Goal: Find specific page/section: Find specific page/section

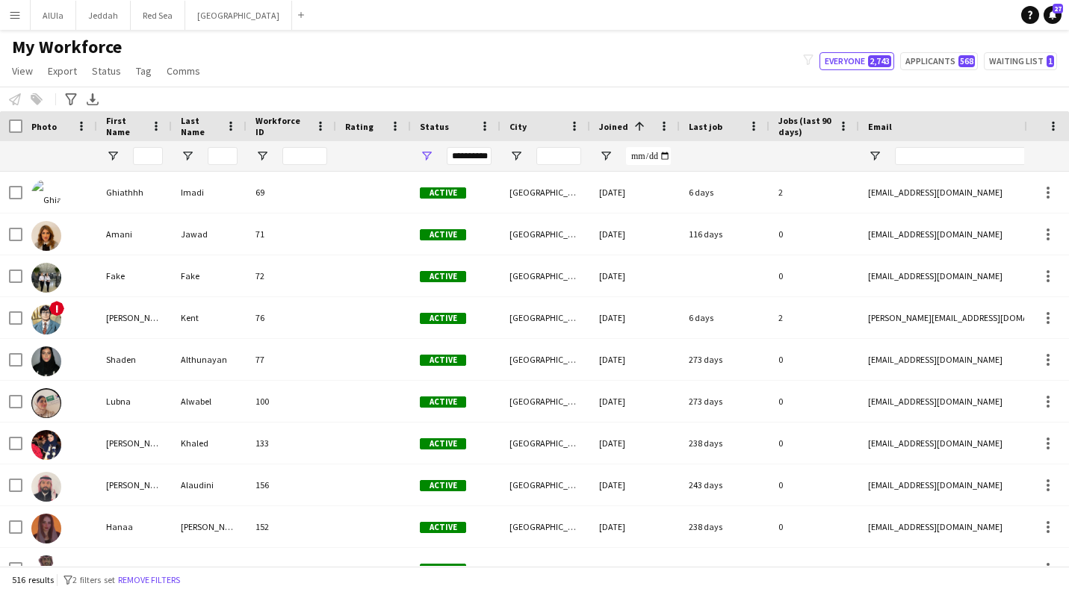
click at [25, 75] on span "View" at bounding box center [22, 70] width 21 height 13
click at [30, 72] on span "View" at bounding box center [22, 70] width 21 height 13
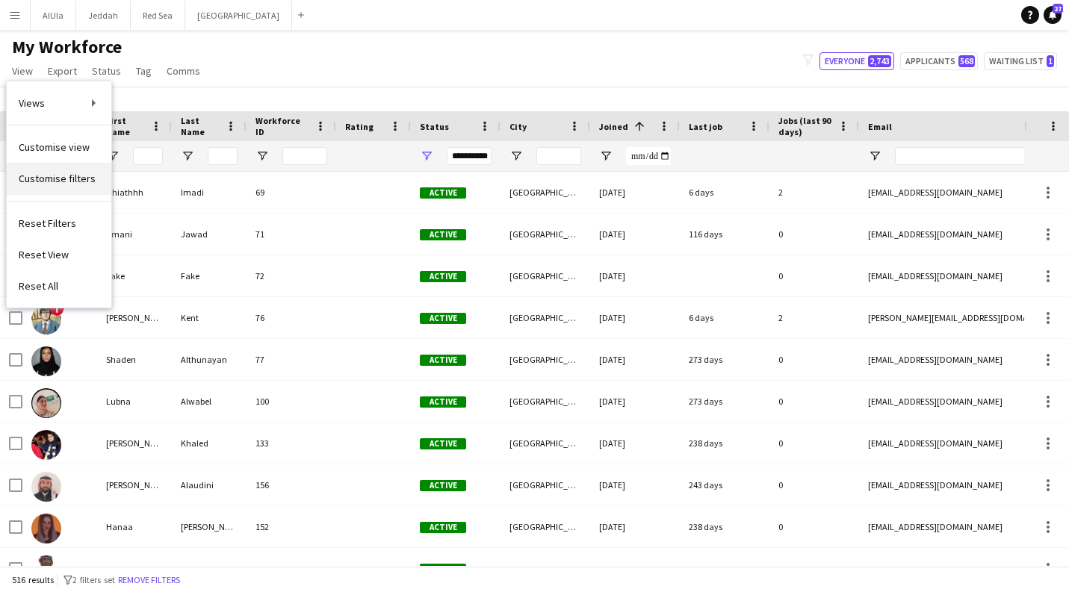
click at [64, 174] on span "Customise filters" at bounding box center [57, 178] width 77 height 13
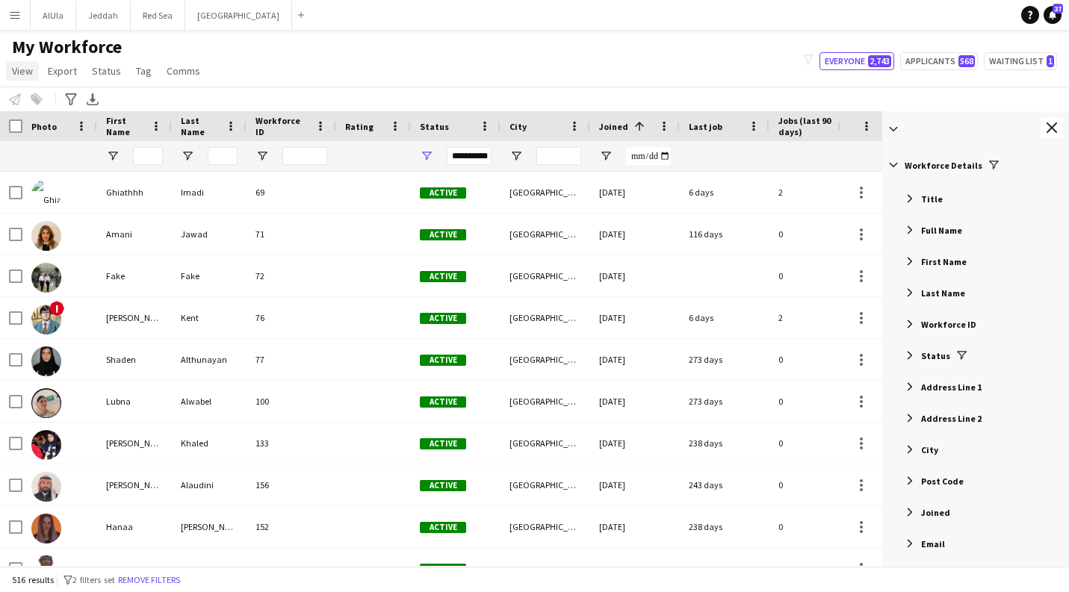
click at [27, 72] on span "View" at bounding box center [22, 70] width 21 height 13
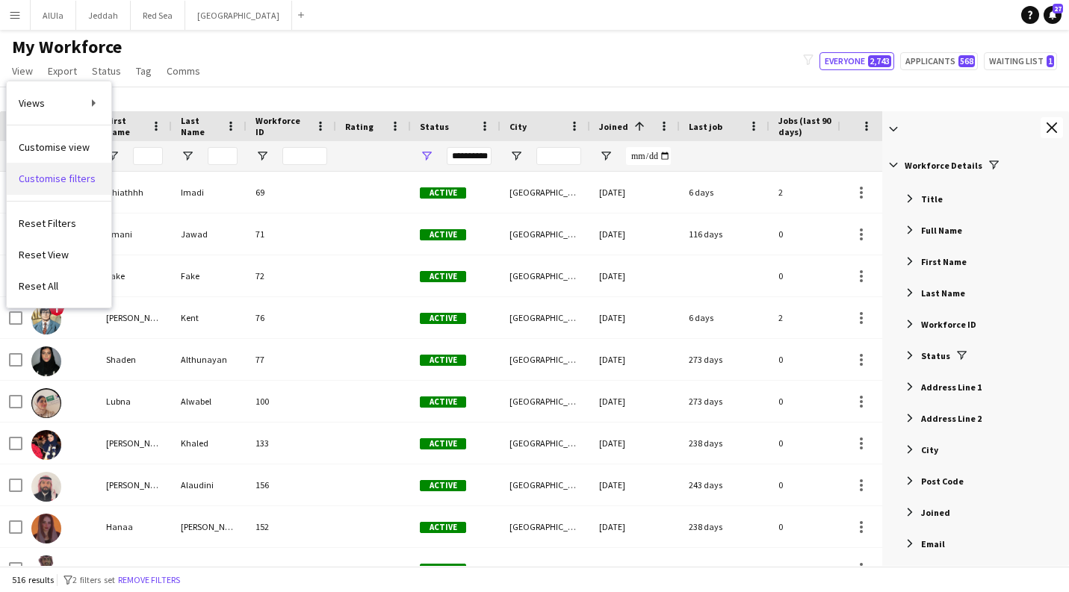
click at [66, 181] on span "Customise filters" at bounding box center [57, 178] width 77 height 13
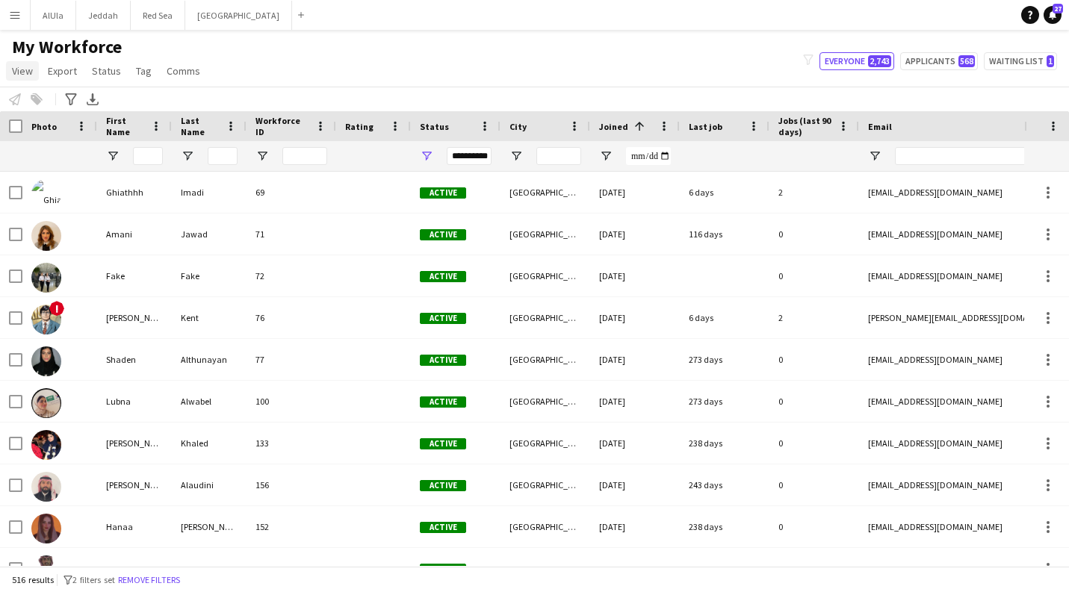
click at [23, 74] on span "View" at bounding box center [22, 70] width 21 height 13
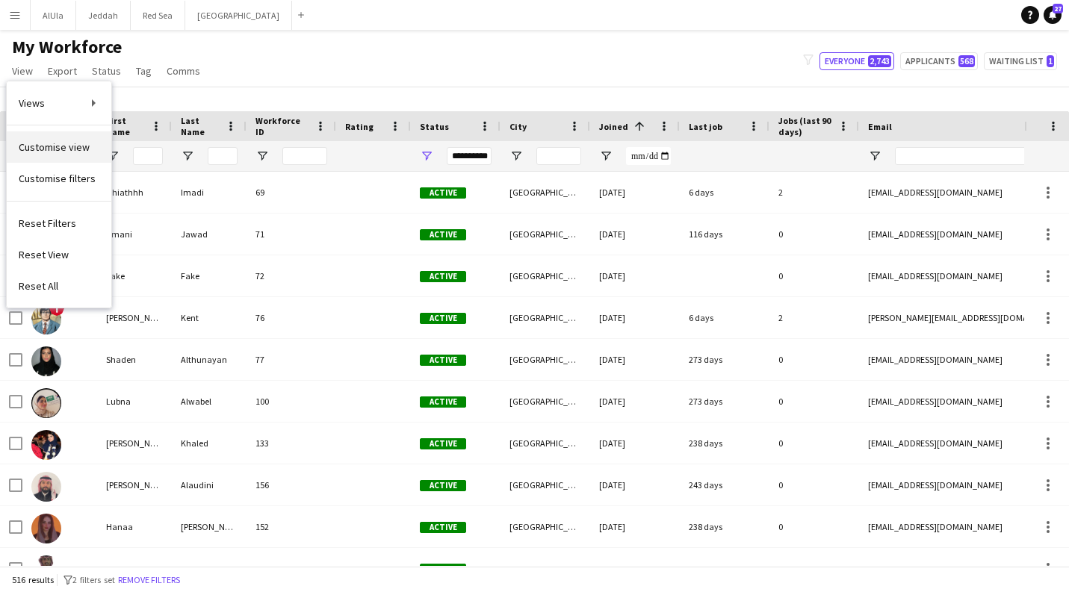
click at [49, 144] on span "Customise view" at bounding box center [54, 146] width 71 height 13
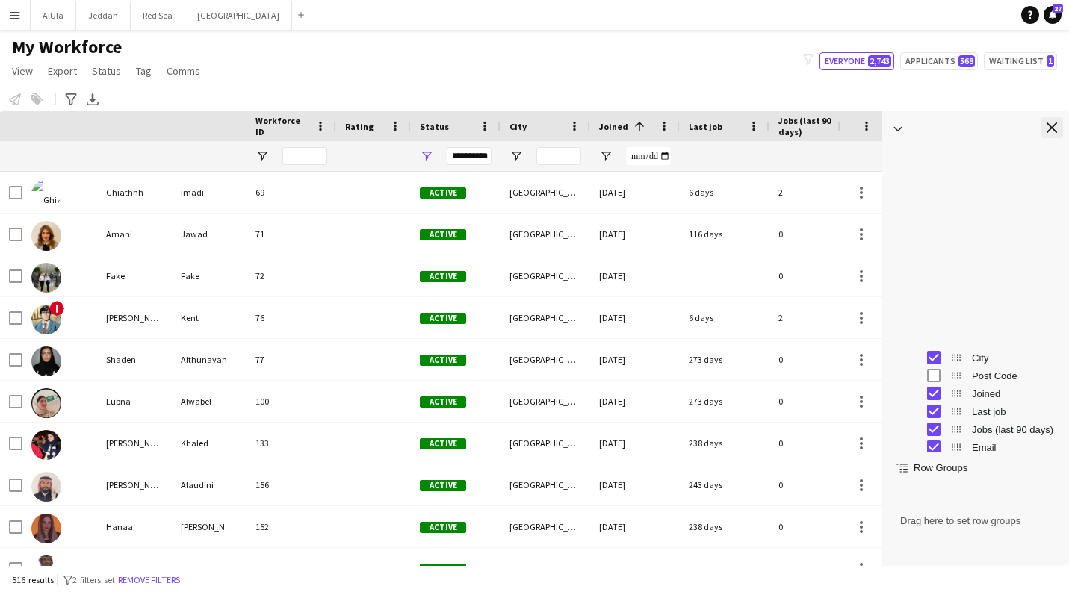
click at [1050, 122] on button "Close tool panel" at bounding box center [1051, 127] width 22 height 21
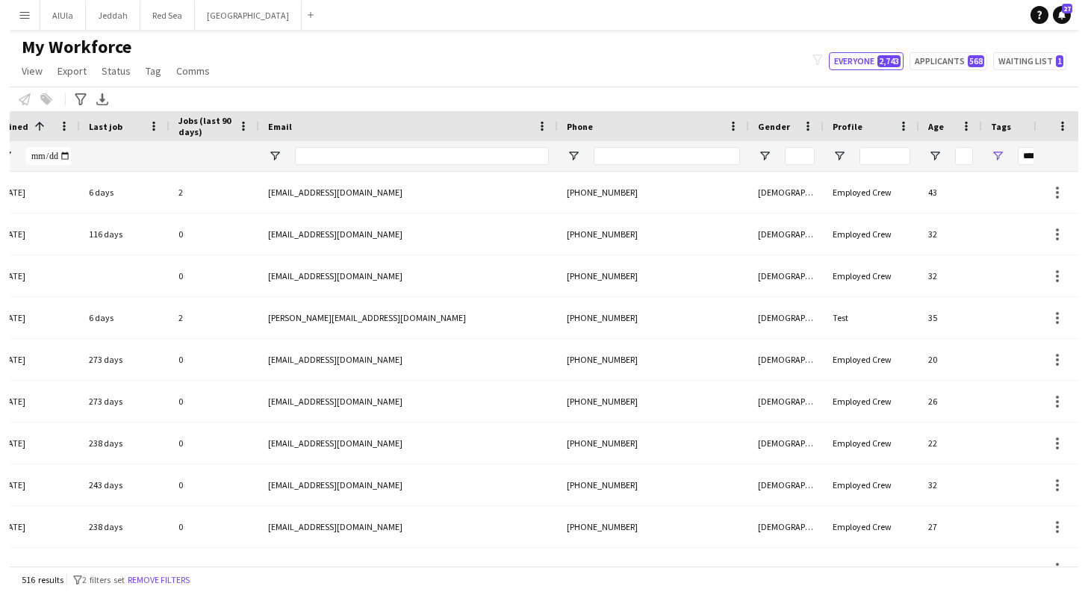
scroll to position [0, 609]
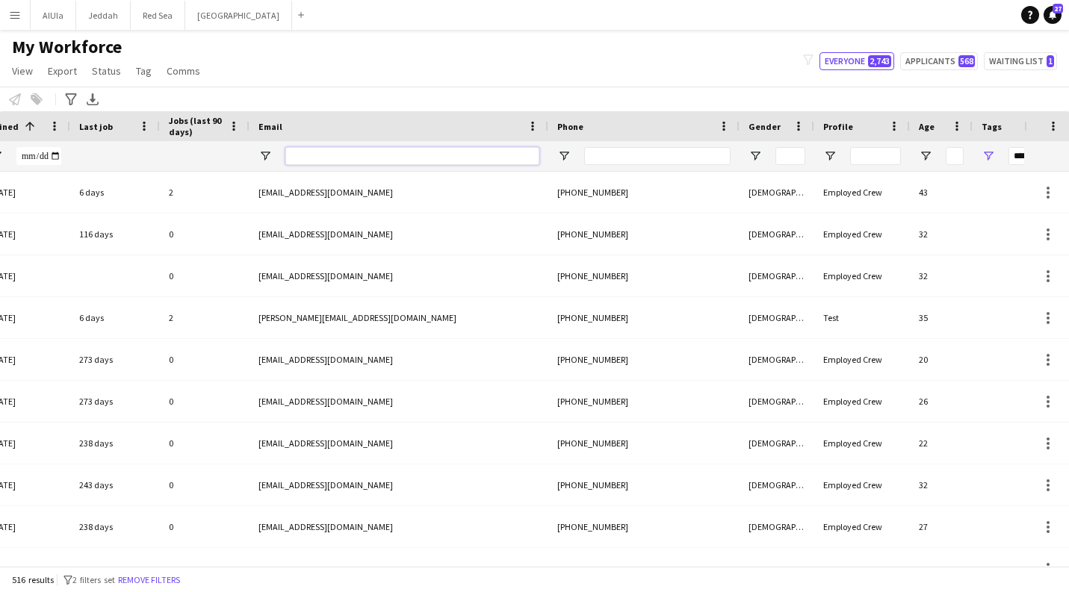
click at [427, 154] on input "Email Filter Input" at bounding box center [412, 156] width 254 height 18
click at [709, 310] on div "[PHONE_NUMBER]" at bounding box center [643, 317] width 191 height 41
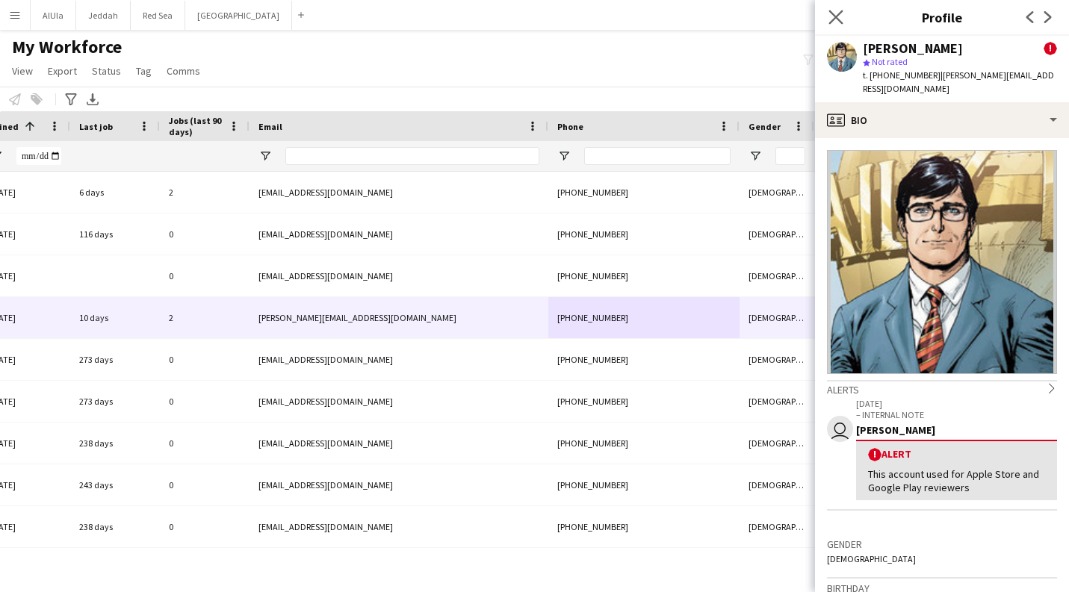
click at [831, 10] on app-icon "Close pop-in" at bounding box center [836, 18] width 22 height 22
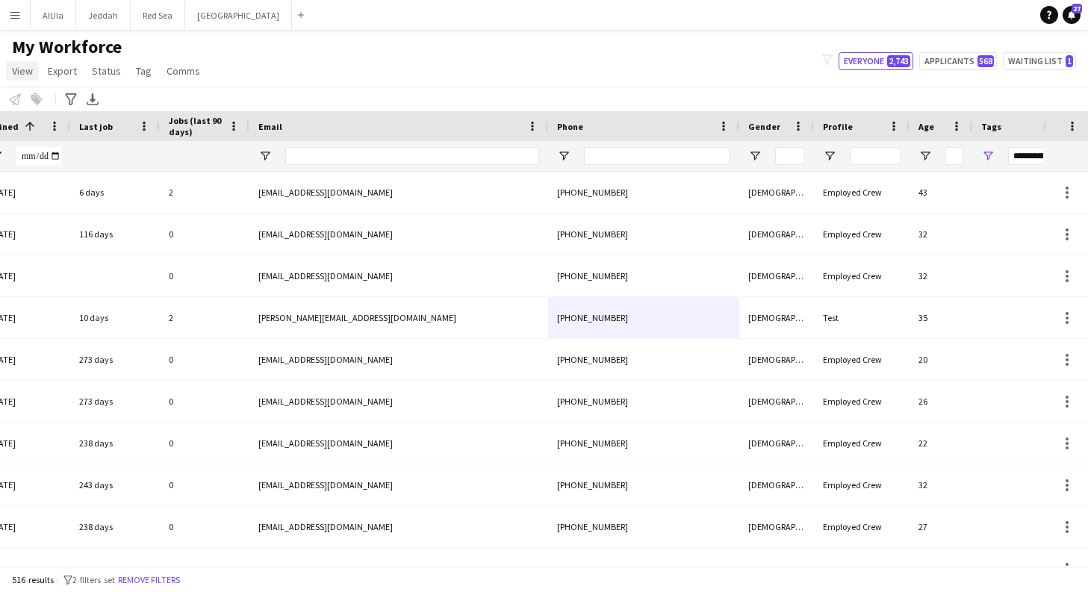
click at [15, 70] on span "View" at bounding box center [22, 70] width 21 height 13
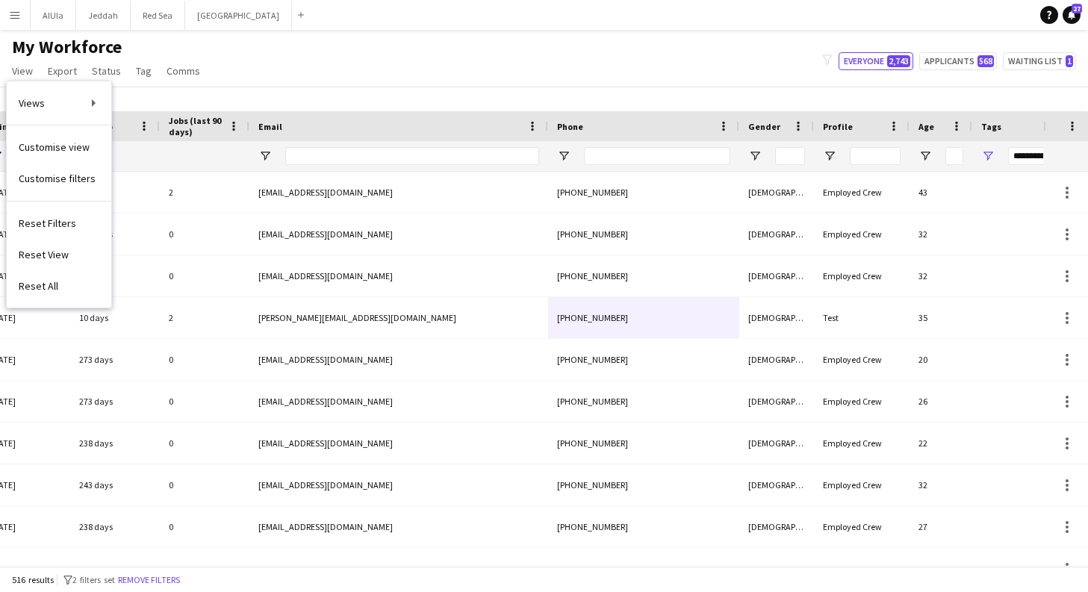
click at [627, 72] on div "My Workforce View Views Default view New view Update view Delete view Edit name…" at bounding box center [544, 61] width 1088 height 51
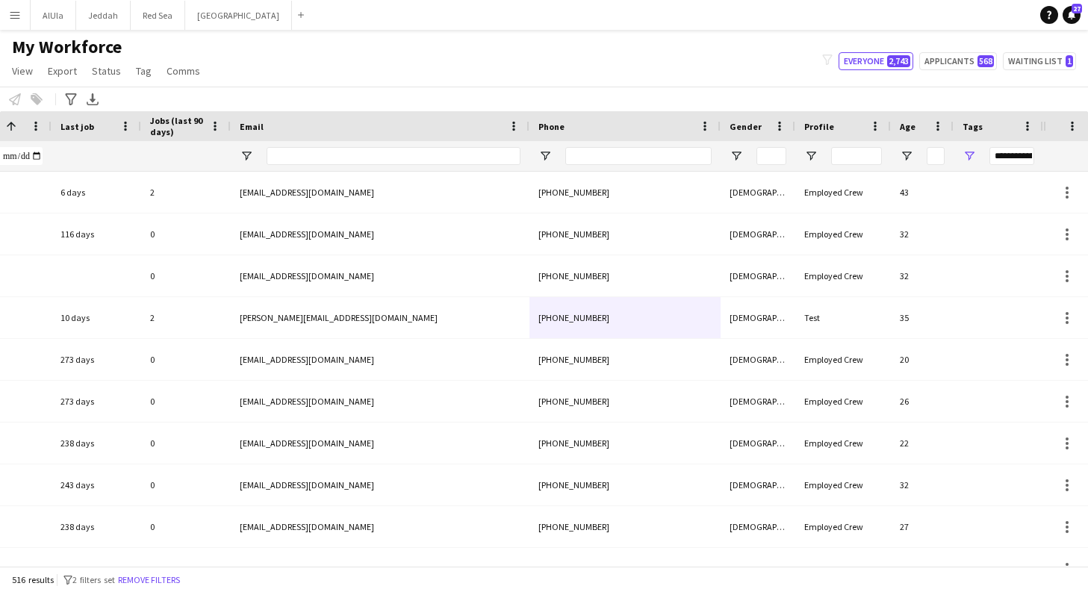
scroll to position [0, 0]
click at [972, 152] on span "Open Filter Menu" at bounding box center [969, 155] width 13 height 13
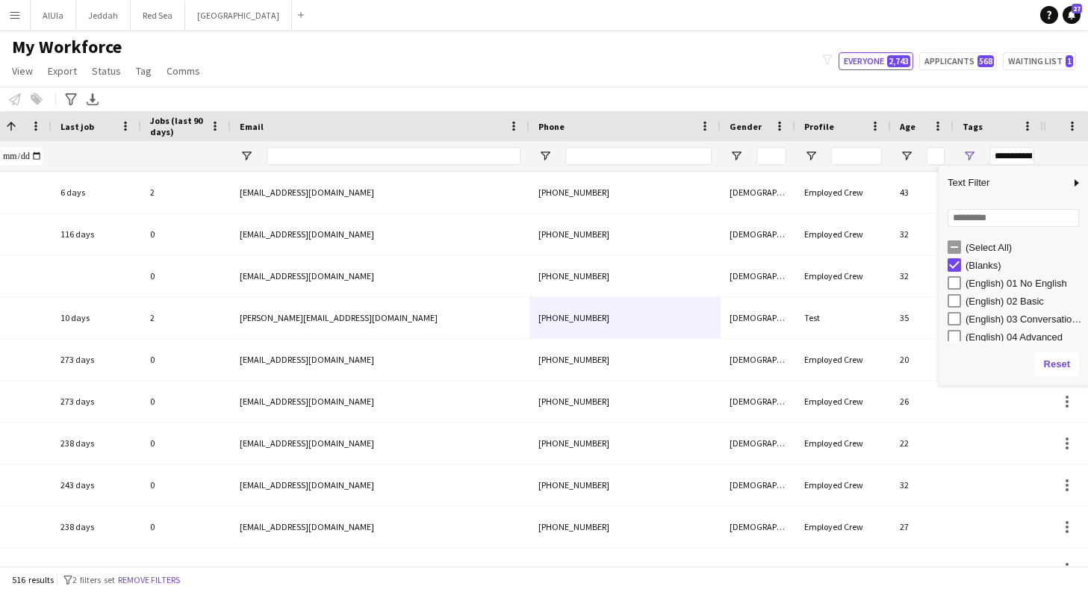
type input "***"
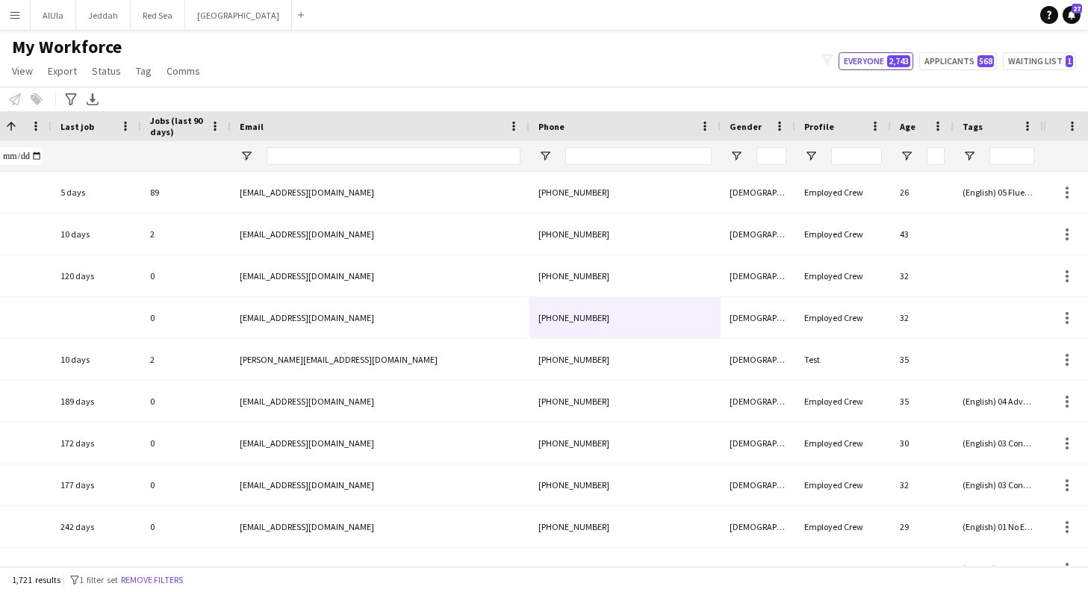
click at [686, 64] on div "My Workforce View Views Default view New view Update view Delete view Edit name…" at bounding box center [544, 61] width 1088 height 51
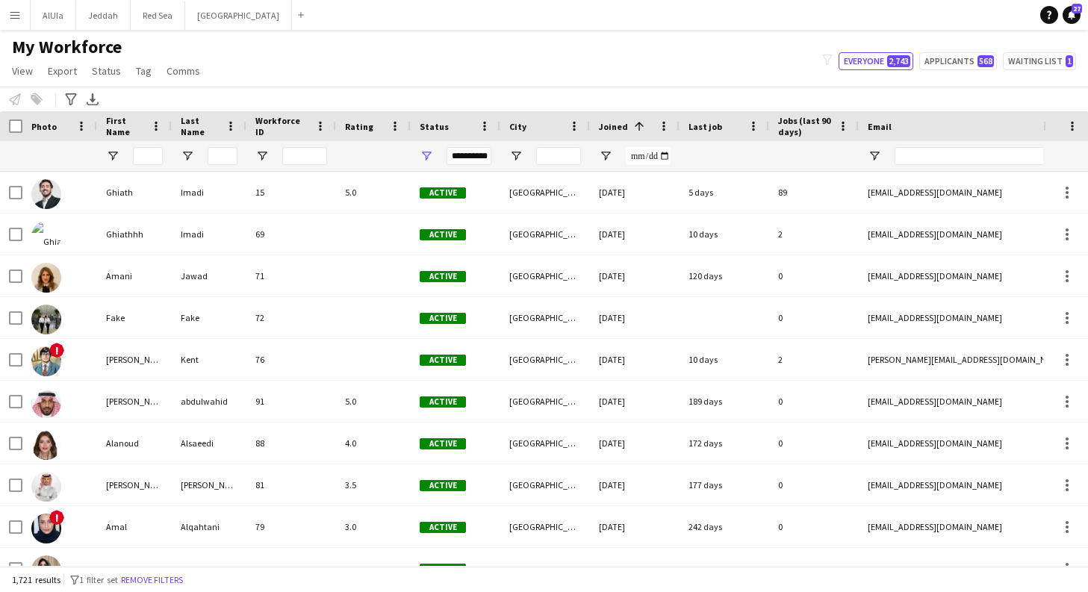
click at [426, 154] on span "Open Filter Menu" at bounding box center [426, 155] width 13 height 13
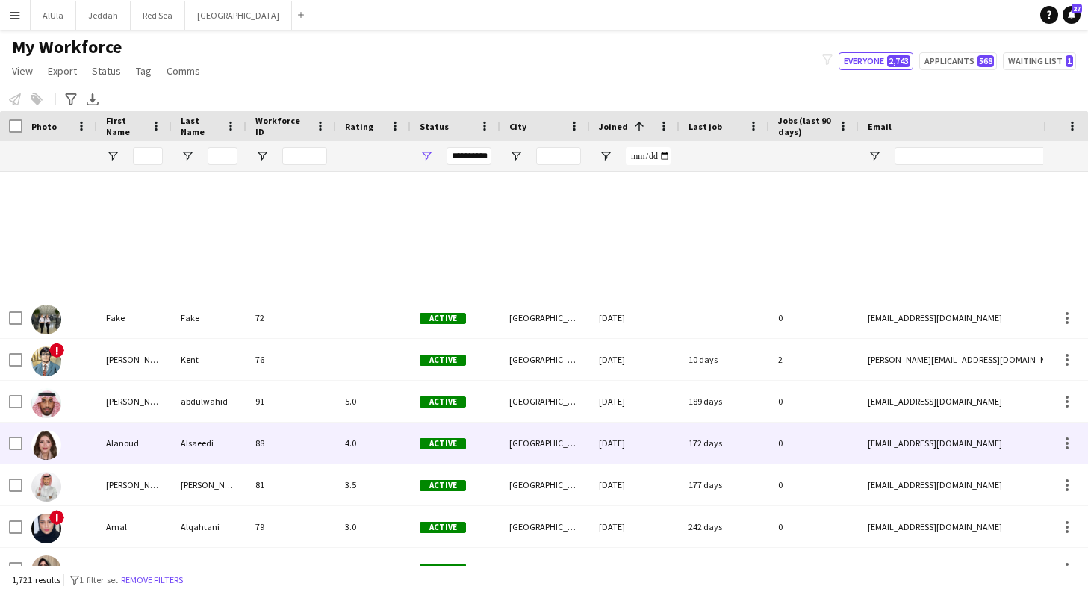
scroll to position [1, 0]
